Goal: Information Seeking & Learning: Check status

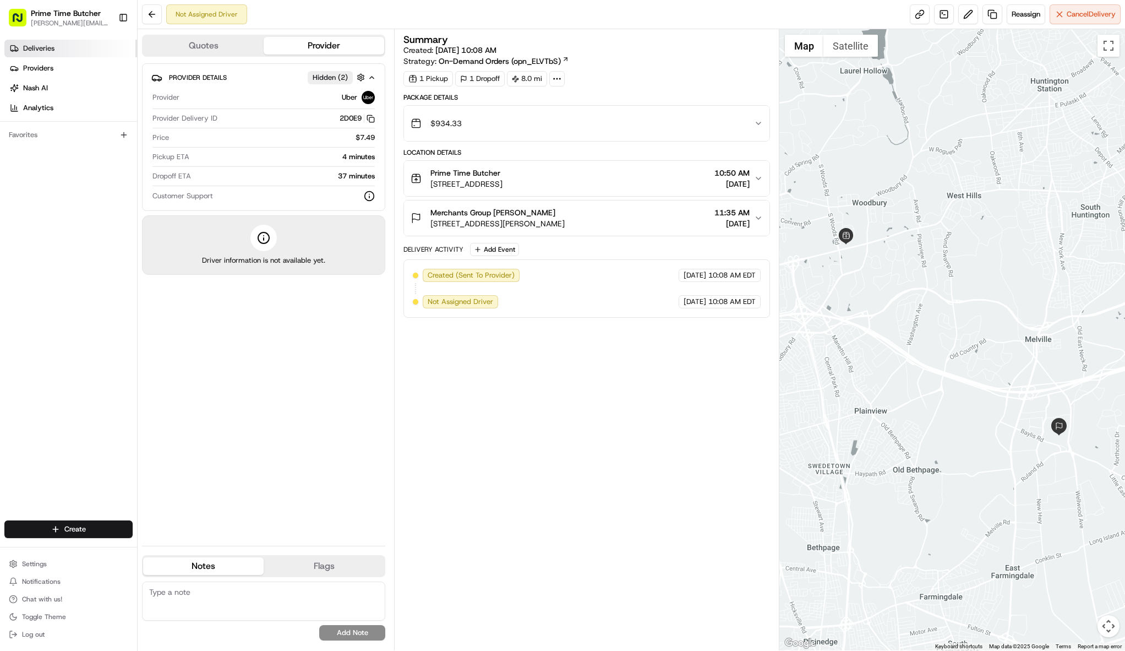
click at [54, 48] on link "Deliveries" at bounding box center [70, 49] width 133 height 18
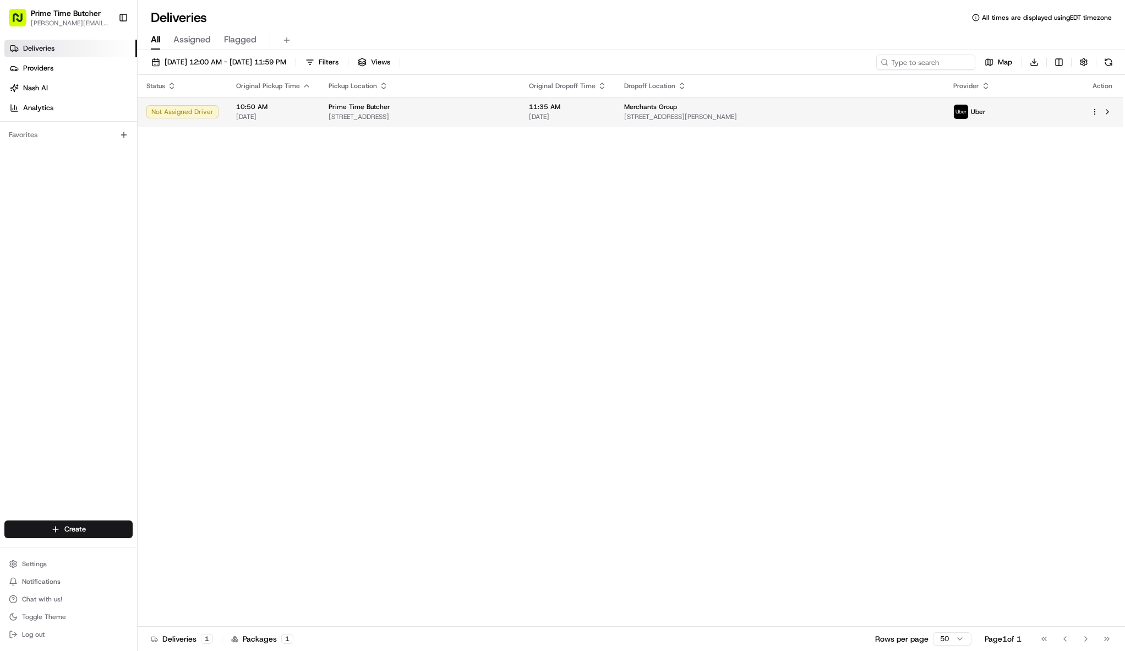
click at [272, 116] on span "[DATE]" at bounding box center [273, 116] width 75 height 9
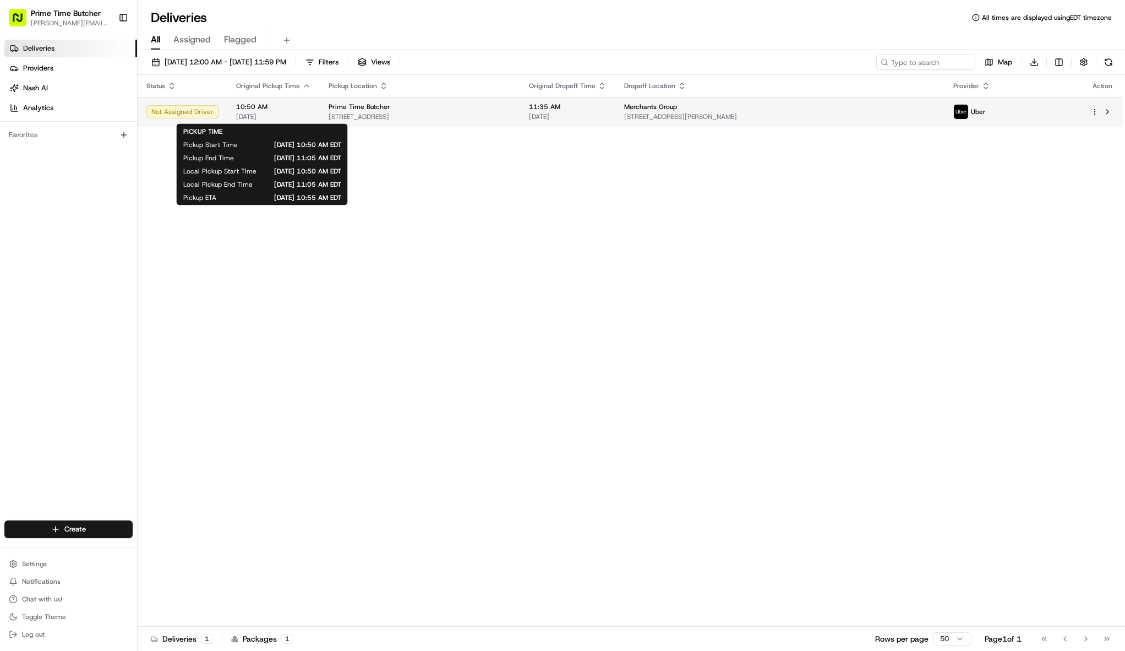
click at [270, 117] on span "[DATE]" at bounding box center [273, 116] width 75 height 9
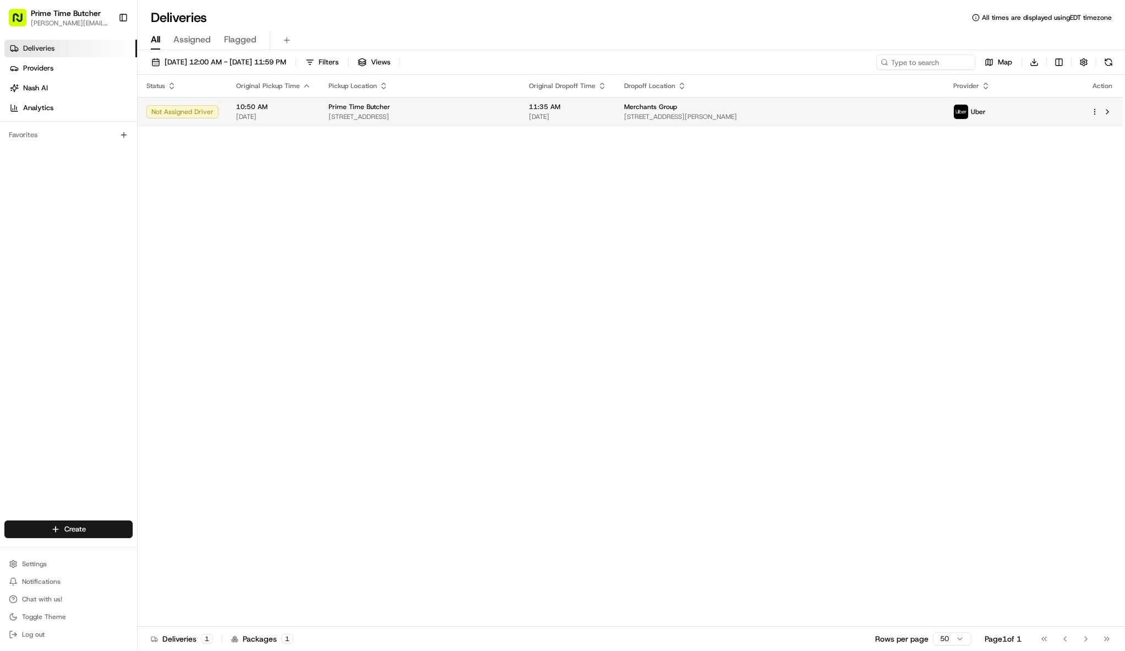
click at [210, 110] on div "Not Assigned Driver" at bounding box center [182, 111] width 72 height 13
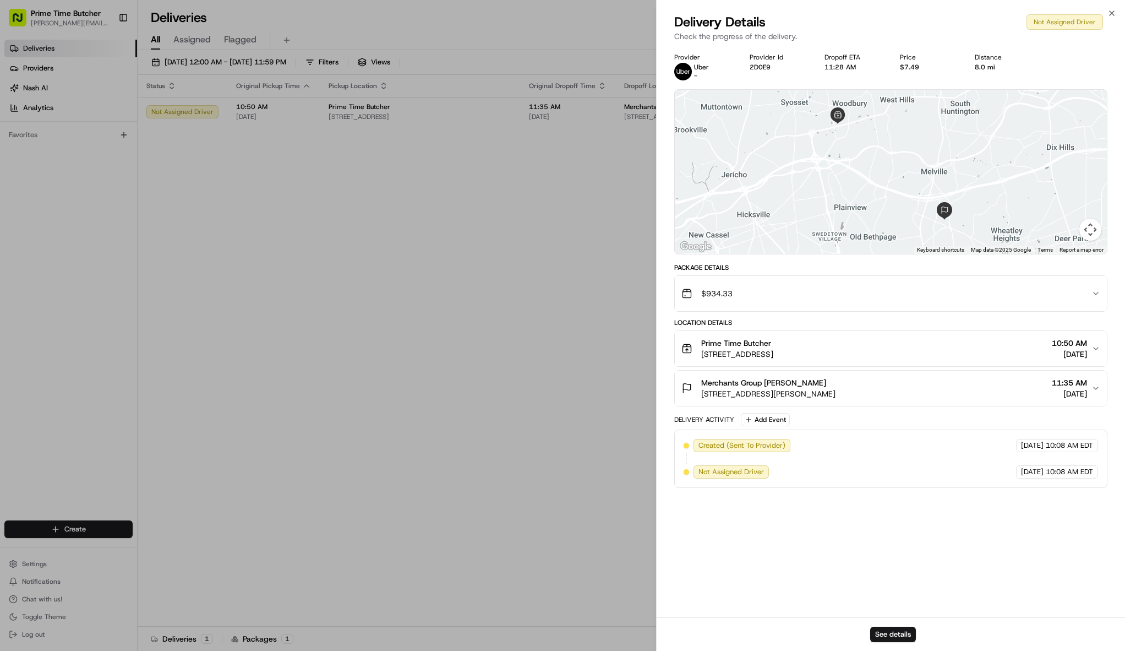
click at [1048, 360] on button "Prime Time Butcher 8045 Jericho Turnpike, Woodbury, NY 11797, US 10:50 AM 08/20…" at bounding box center [891, 348] width 432 height 35
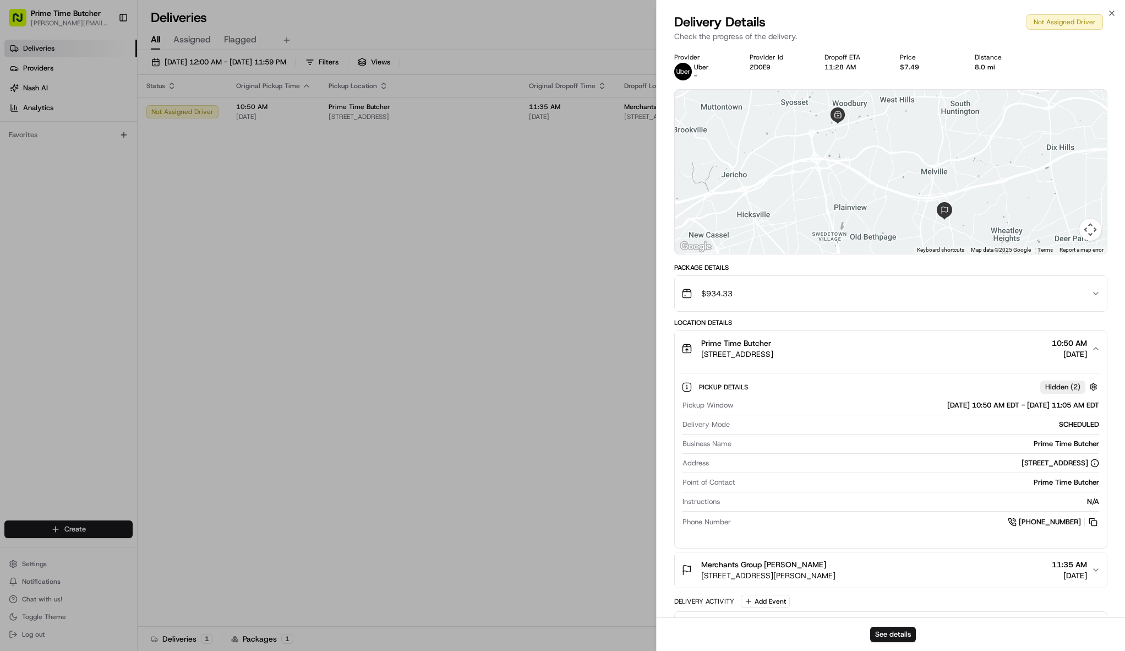
click at [1083, 347] on span "10:50 AM" at bounding box center [1069, 342] width 35 height 11
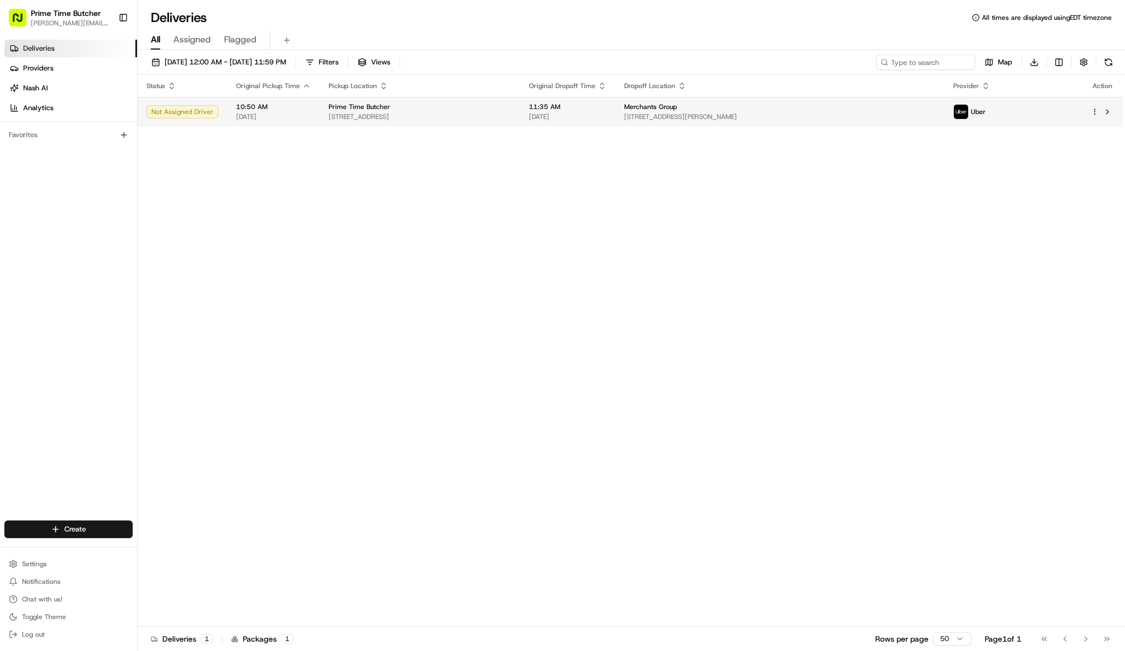
click at [1095, 114] on html "Prime Time Butcher josh@primetimebutcher.com Toggle Sidebar Deliveries Provider…" at bounding box center [562, 325] width 1125 height 651
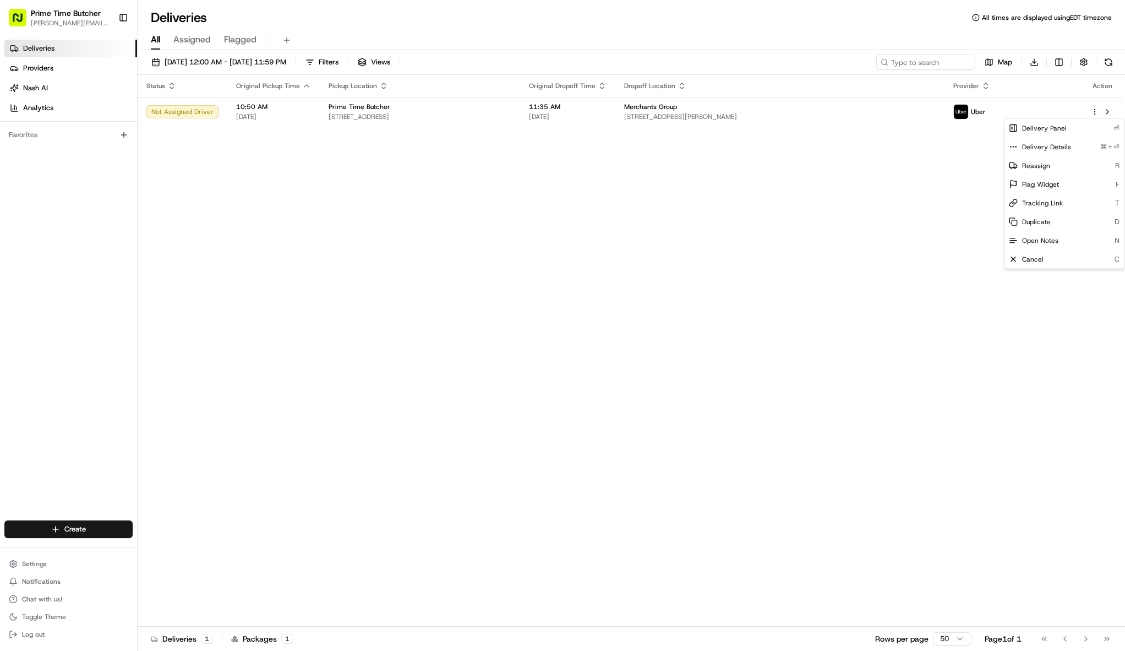
click at [874, 173] on html "Prime Time Butcher josh@primetimebutcher.com Toggle Sidebar Deliveries Provider…" at bounding box center [562, 325] width 1125 height 651
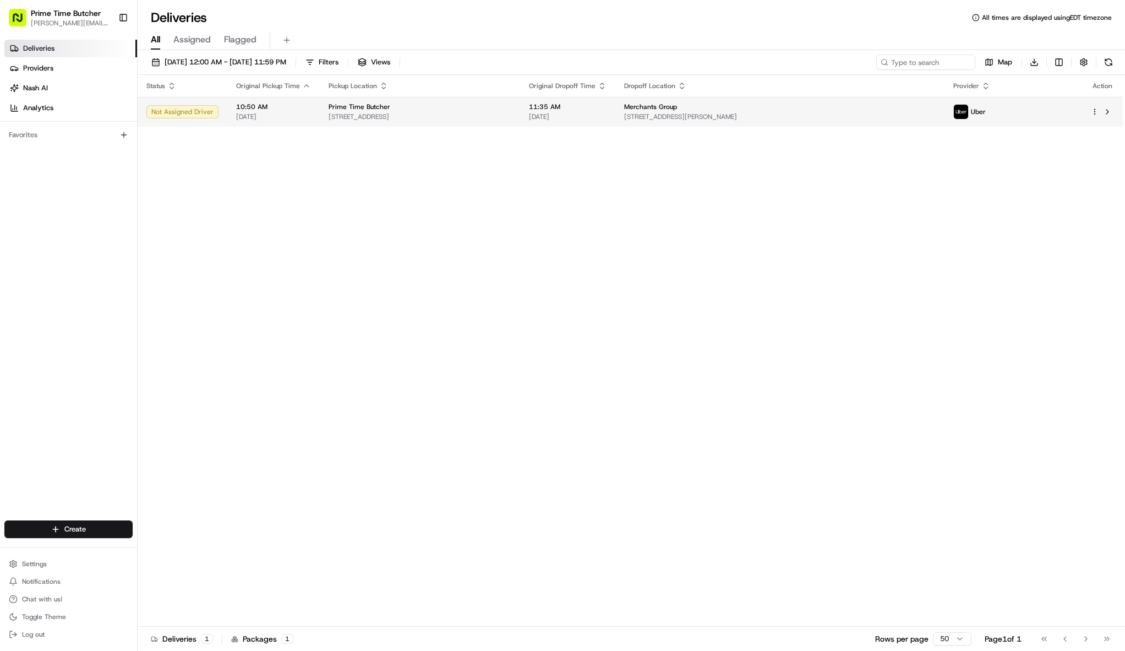
click at [758, 114] on span "[STREET_ADDRESS][PERSON_NAME]" at bounding box center [780, 116] width 312 height 9
click at [615, 122] on td "11:35 AM 08/20/2025" at bounding box center [567, 112] width 95 height 30
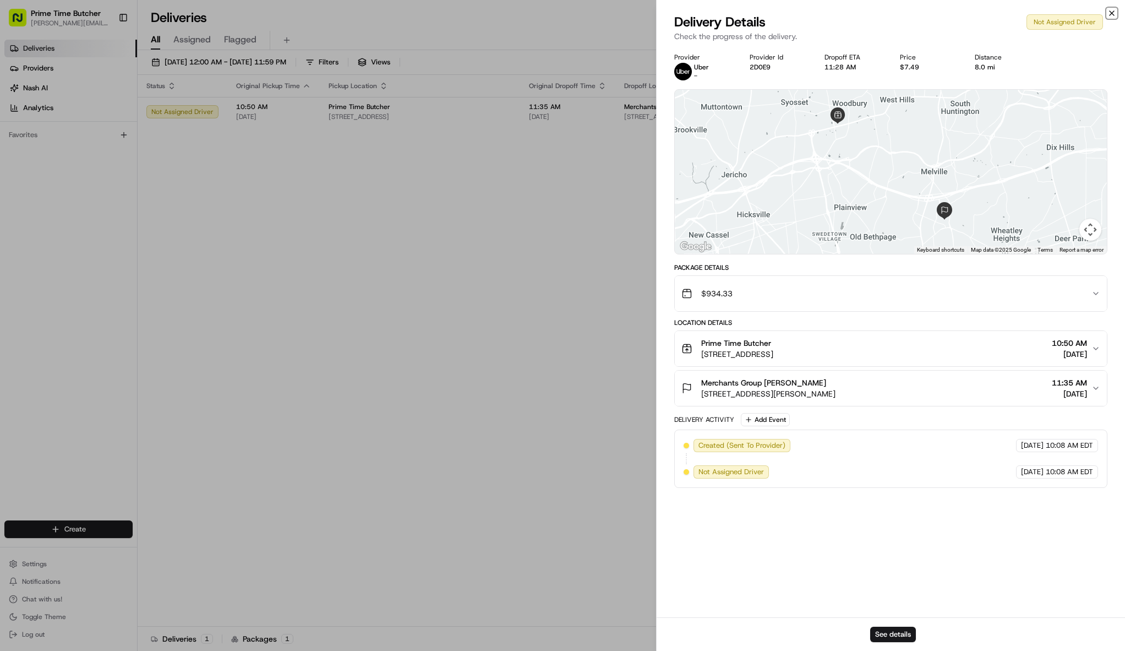
click at [1111, 15] on icon "button" at bounding box center [1111, 13] width 9 height 9
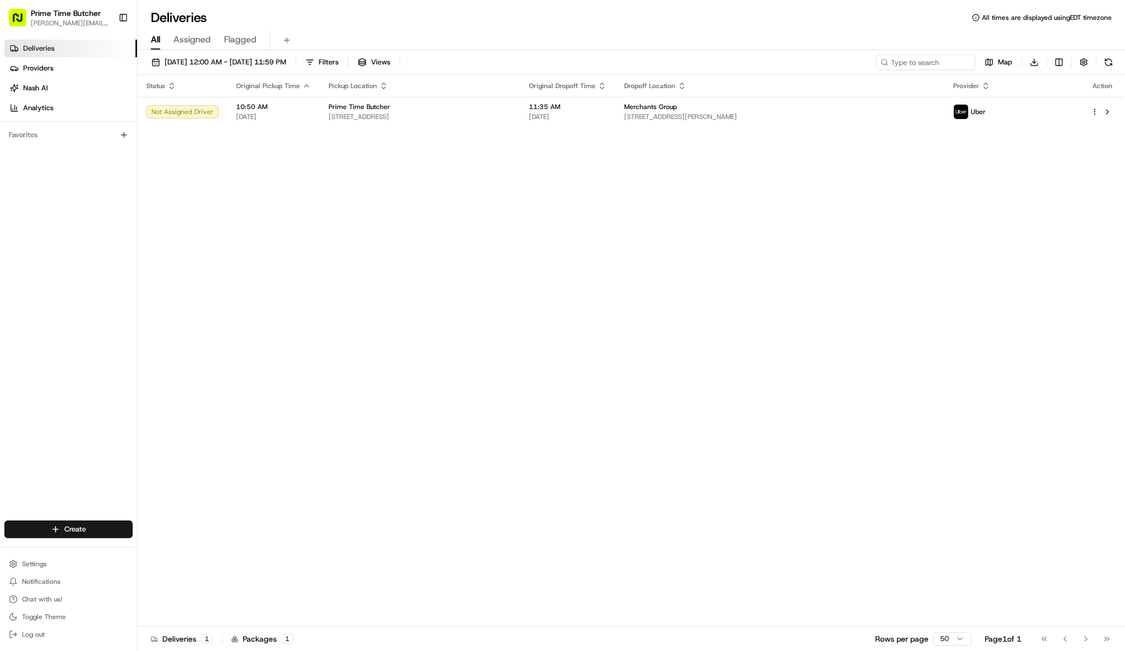
click at [842, 127] on div "Status Original Pickup Time Pickup Location Original Dropoff Time Dropoff Locat…" at bounding box center [630, 350] width 985 height 551
click at [834, 118] on span "[STREET_ADDRESS][PERSON_NAME]" at bounding box center [780, 116] width 312 height 9
click at [1096, 107] on div at bounding box center [1102, 111] width 23 height 13
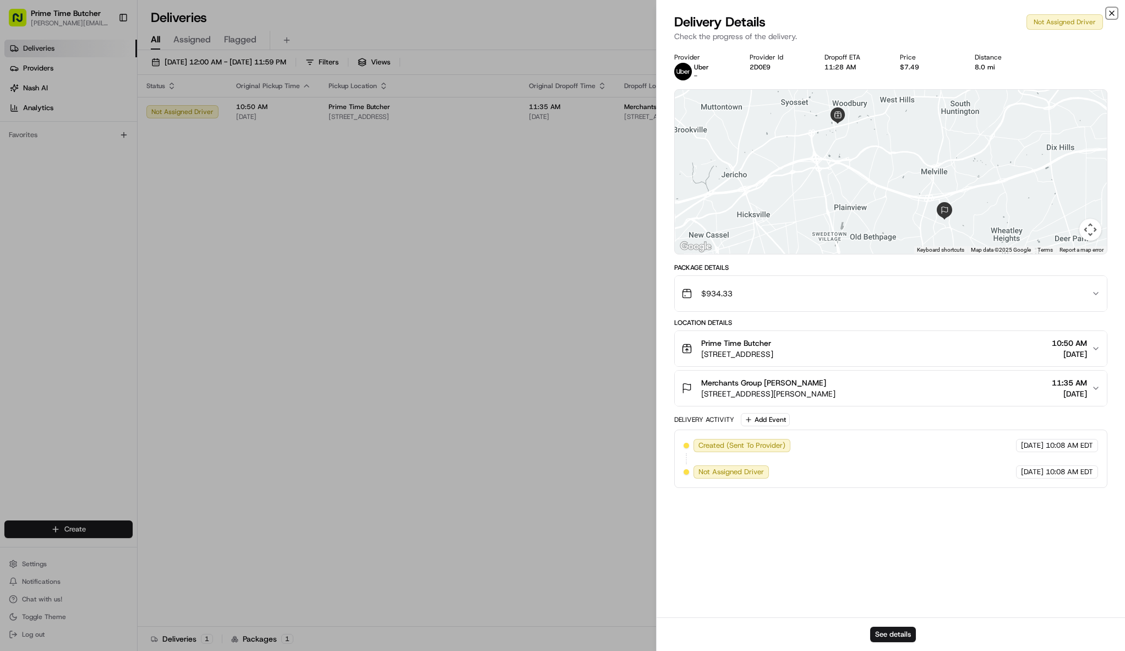
click at [1113, 13] on icon "button" at bounding box center [1111, 13] width 9 height 9
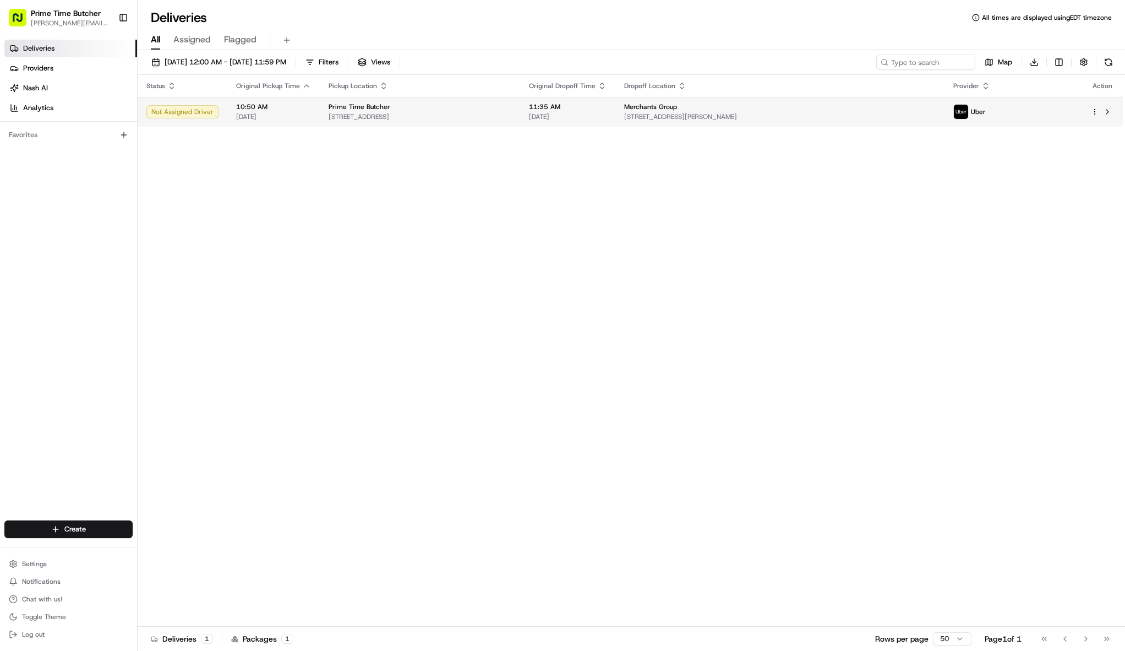
click at [1092, 116] on div at bounding box center [1102, 111] width 23 height 13
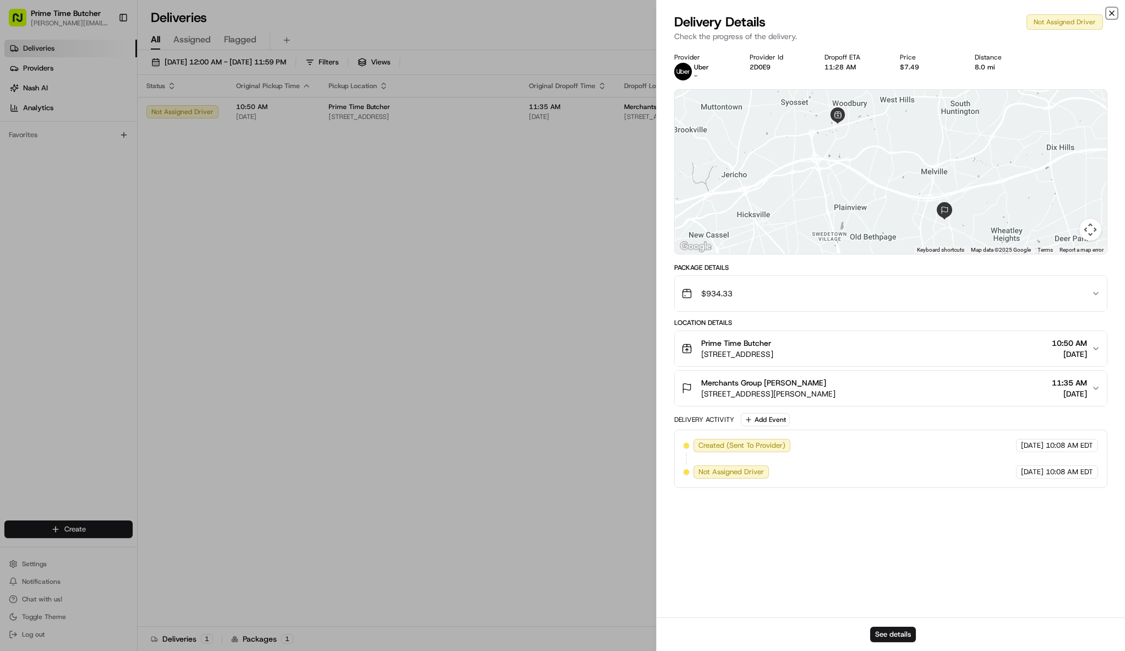
click at [1113, 12] on icon "button" at bounding box center [1111, 13] width 9 height 9
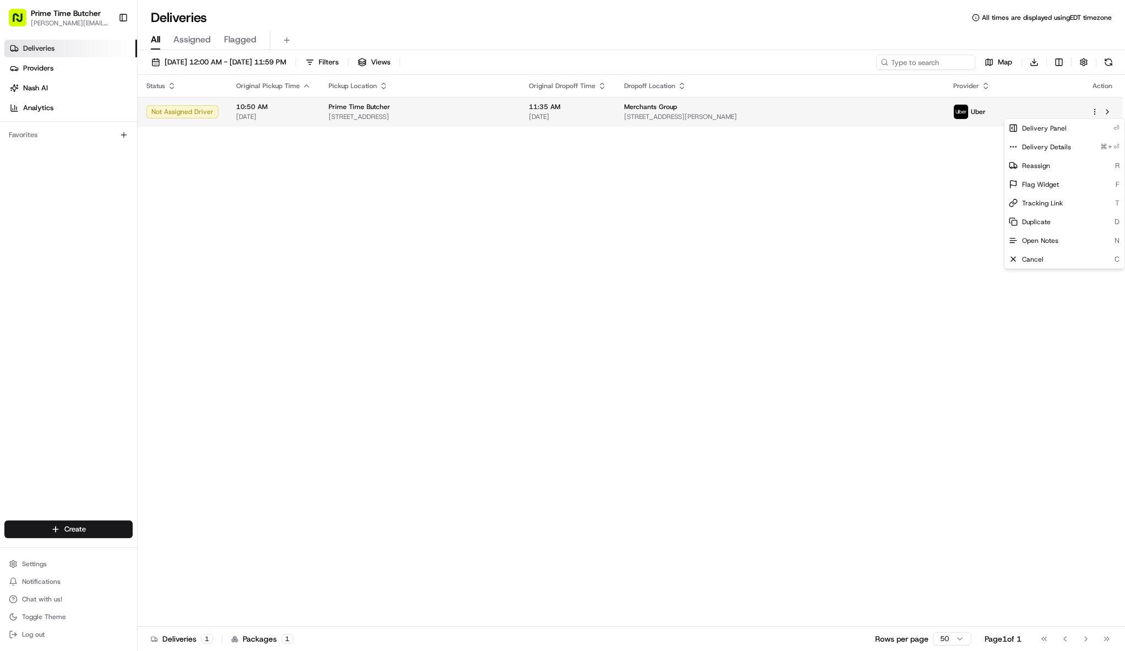
click at [1094, 114] on html "Prime Time Butcher josh@primetimebutcher.com Toggle Sidebar Deliveries Provider…" at bounding box center [562, 325] width 1125 height 651
click at [793, 230] on html "Prime Time Butcher josh@primetimebutcher.com Toggle Sidebar Deliveries Provider…" at bounding box center [562, 325] width 1125 height 651
